Goal: Book appointment/travel/reservation: Book appointment/travel/reservation

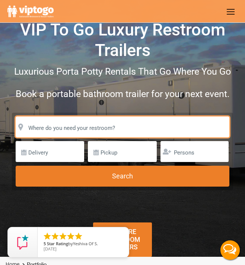
click at [79, 125] on input "text" at bounding box center [123, 126] width 214 height 21
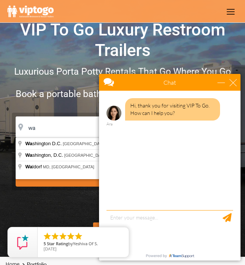
click at [236, 87] on div "Chat" at bounding box center [170, 82] width 142 height 17
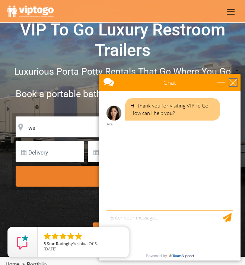
click at [233, 81] on div "close" at bounding box center [233, 82] width 7 height 7
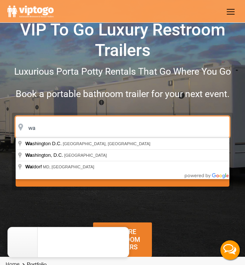
click at [78, 127] on input "wa" at bounding box center [123, 126] width 214 height 21
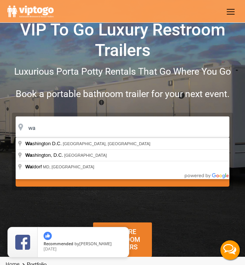
type input "[US_STATE] D.C., [GEOGRAPHIC_DATA], [GEOGRAPHIC_DATA]"
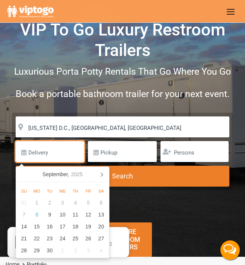
click at [57, 154] on input "text" at bounding box center [50, 151] width 69 height 21
click at [75, 228] on div "18" at bounding box center [75, 226] width 13 height 12
type input "[DATE]"
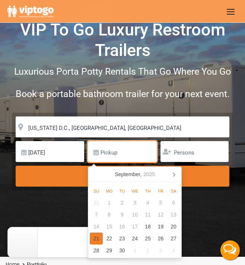
click at [100, 237] on div "21" at bounding box center [96, 238] width 13 height 12
type input "[DATE]"
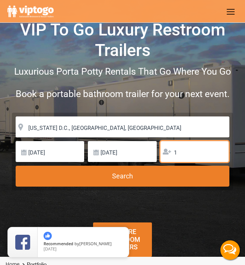
click at [221, 151] on input "1" at bounding box center [195, 151] width 68 height 21
click at [221, 151] on input "2" at bounding box center [195, 151] width 68 height 21
click at [221, 151] on input "3" at bounding box center [195, 151] width 68 height 21
type input "4"
click at [221, 151] on input "4" at bounding box center [195, 151] width 68 height 21
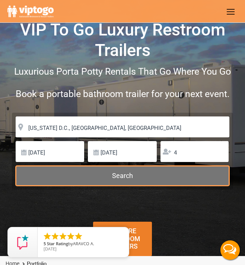
click at [204, 174] on button "Search" at bounding box center [123, 176] width 214 height 20
click at [136, 181] on button "Search" at bounding box center [123, 176] width 214 height 20
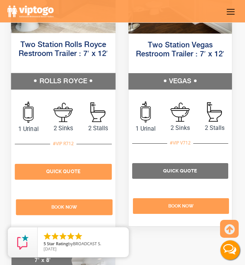
scroll to position [753, 0]
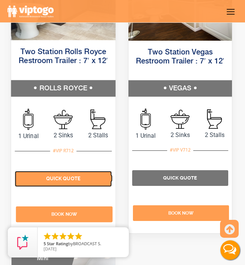
click at [62, 182] on p "Quick Quote" at bounding box center [63, 179] width 97 height 16
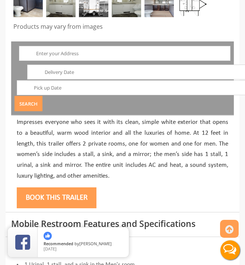
scroll to position [329, 0]
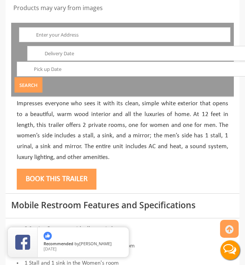
click at [72, 34] on input "text" at bounding box center [125, 34] width 212 height 15
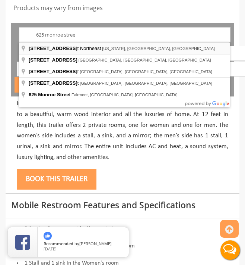
type input "625 Monroe Street Northeast, Washington, DC, USA"
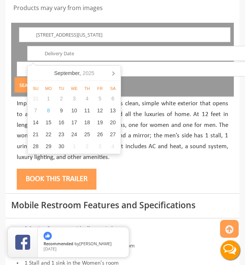
scroll to position [329, 27]
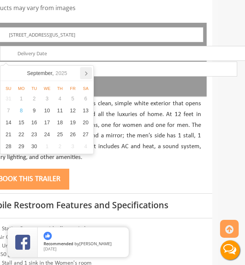
click at [86, 73] on icon at bounding box center [86, 73] width 12 height 12
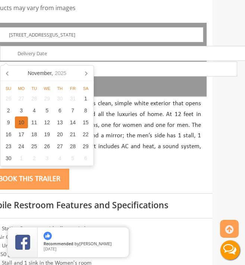
click at [23, 122] on div "10" at bounding box center [21, 122] width 13 height 12
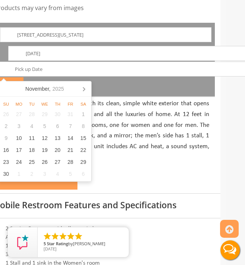
click at [45, 54] on input "11/10/2025" at bounding box center [132, 53] width 248 height 15
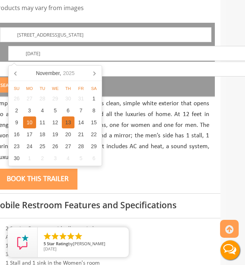
click at [70, 124] on div "13" at bounding box center [68, 122] width 13 height 12
type input "11/13/2025"
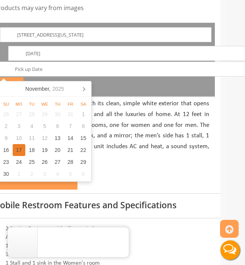
click at [20, 149] on div "17" at bounding box center [19, 150] width 13 height 12
type input "11/17/2025"
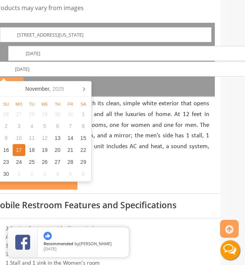
click at [136, 123] on p "Impresses everyone who sees it with its clean, simple white exterior that opens…" at bounding box center [104, 130] width 212 height 64
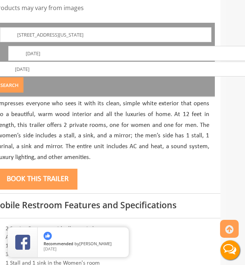
click at [11, 86] on button "Search" at bounding box center [10, 84] width 28 height 15
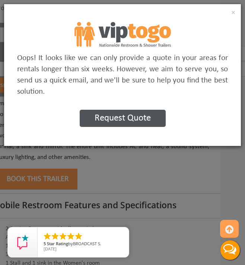
click at [118, 123] on button "Request Quote" at bounding box center [123, 118] width 86 height 17
